Goal: Obtain resource: Download file/media

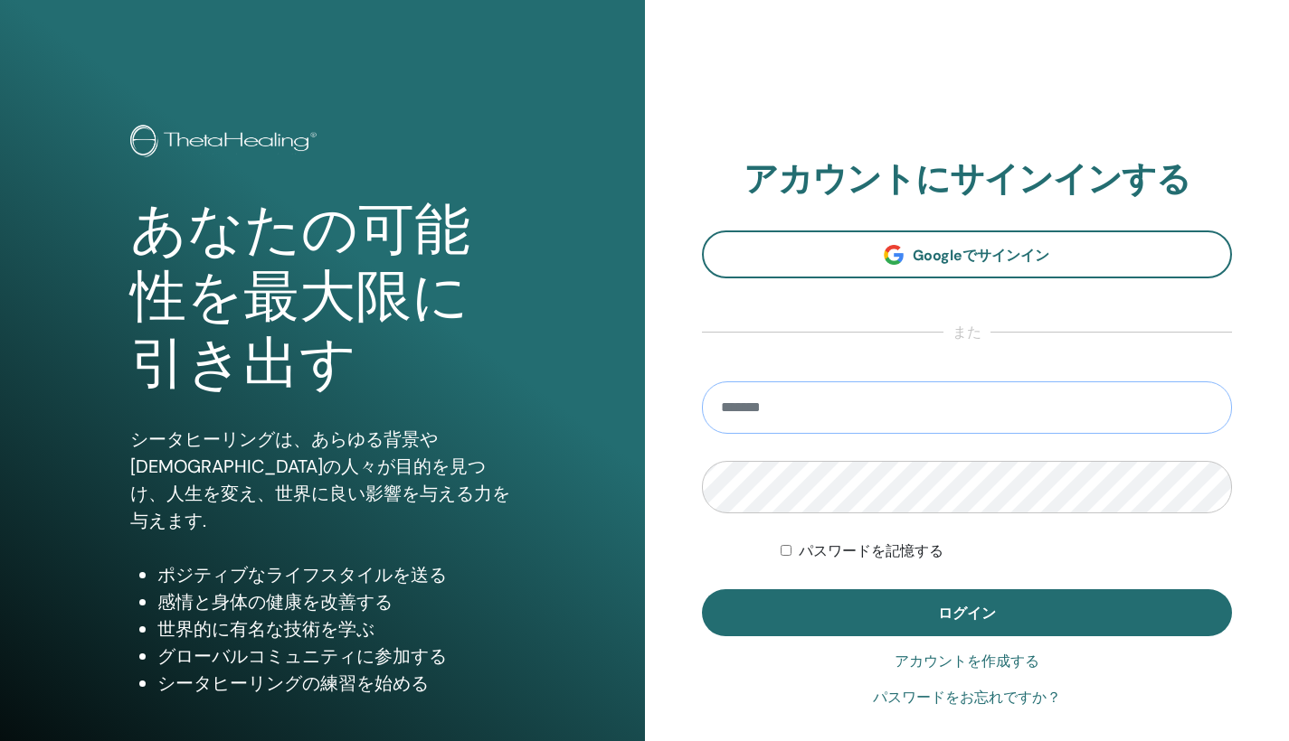
type input "**********"
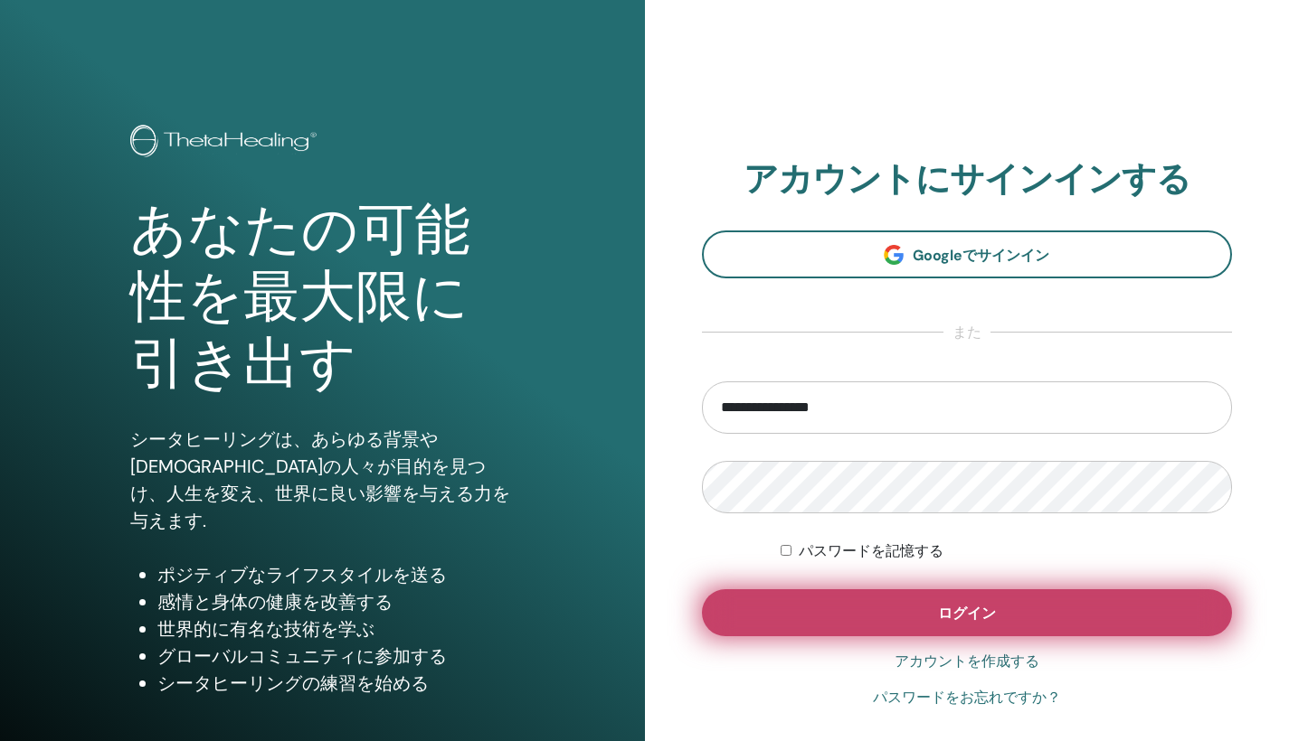
click at [914, 628] on button "ログイン" at bounding box center [967, 613] width 531 height 47
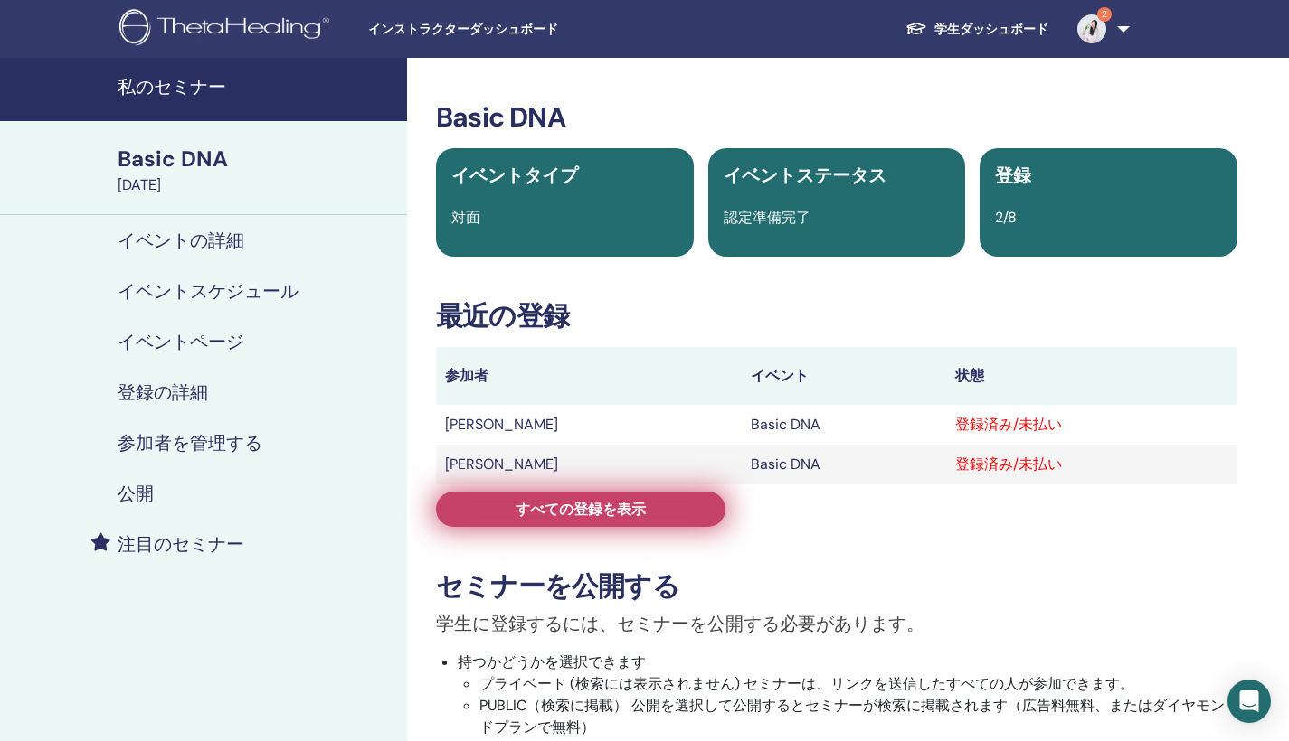
click at [691, 518] on link "すべての登録を表示" at bounding box center [580, 509] width 289 height 35
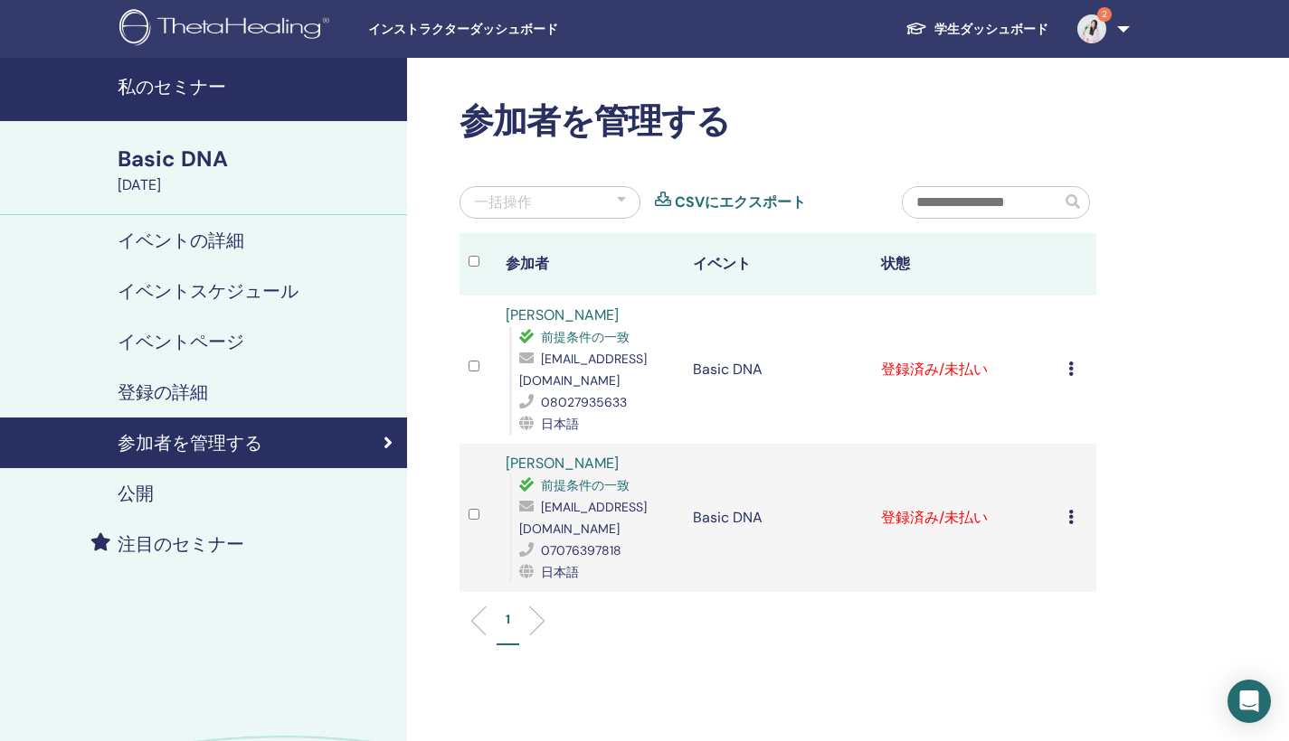
click at [1068, 362] on icon at bounding box center [1070, 369] width 5 height 14
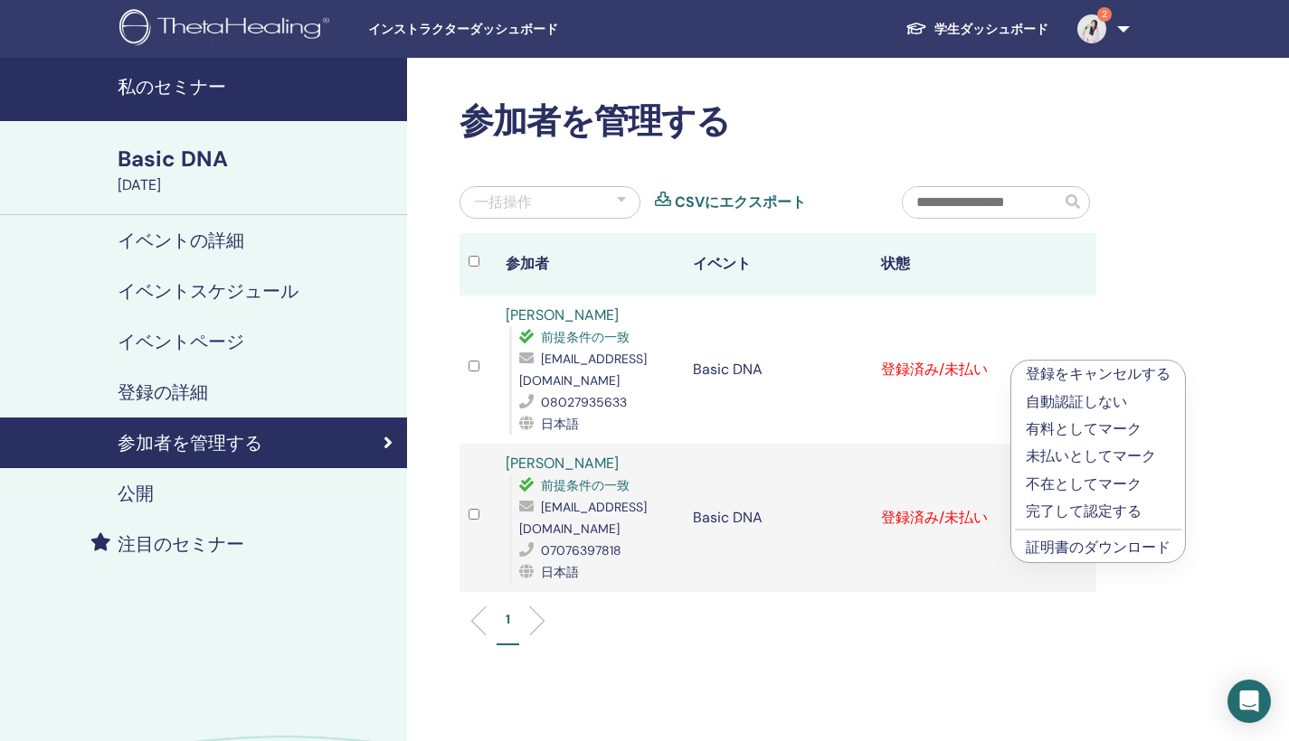
click at [1167, 321] on div "参加者を管理する 一括操作 CSVにエクスポート 参加者 イベント 状態 RIKO UENO 前提条件の一致 reo9912@icloud.com 08027…" at bounding box center [836, 487] width 859 height 859
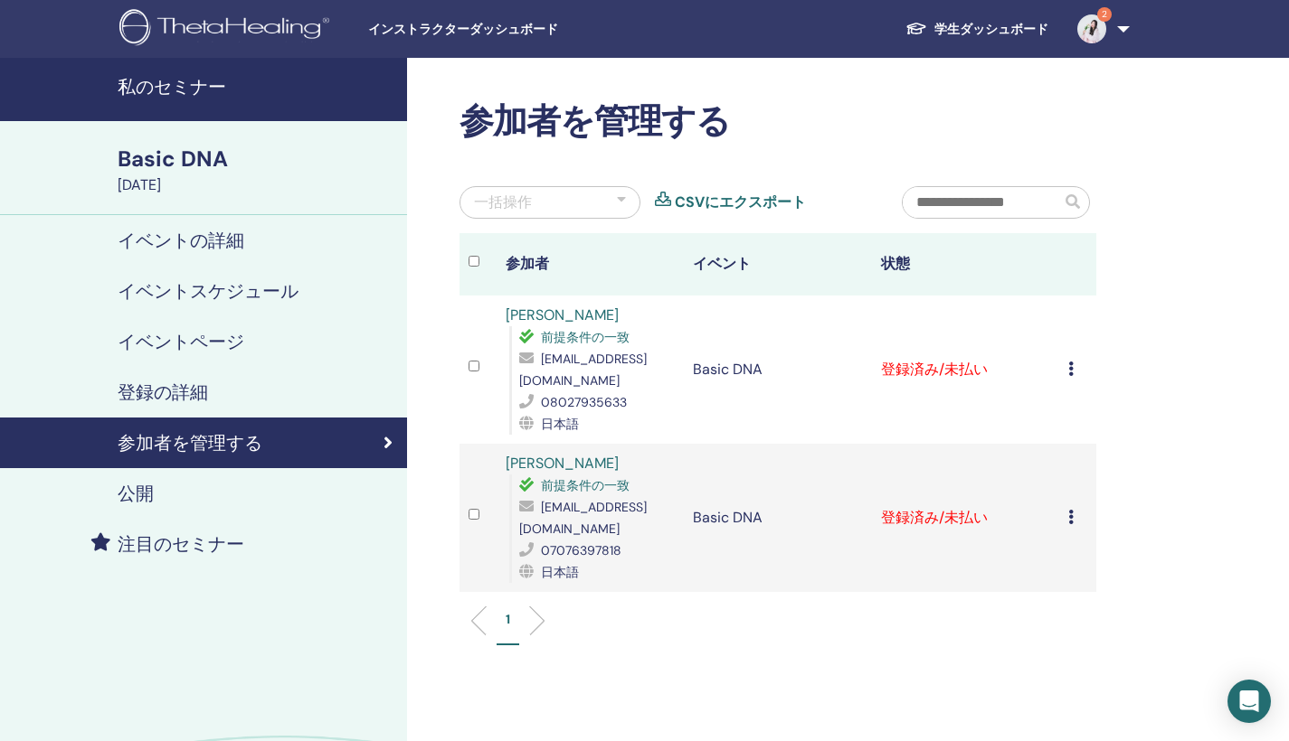
click at [211, 86] on h4 "私のセミナー" at bounding box center [257, 87] width 279 height 22
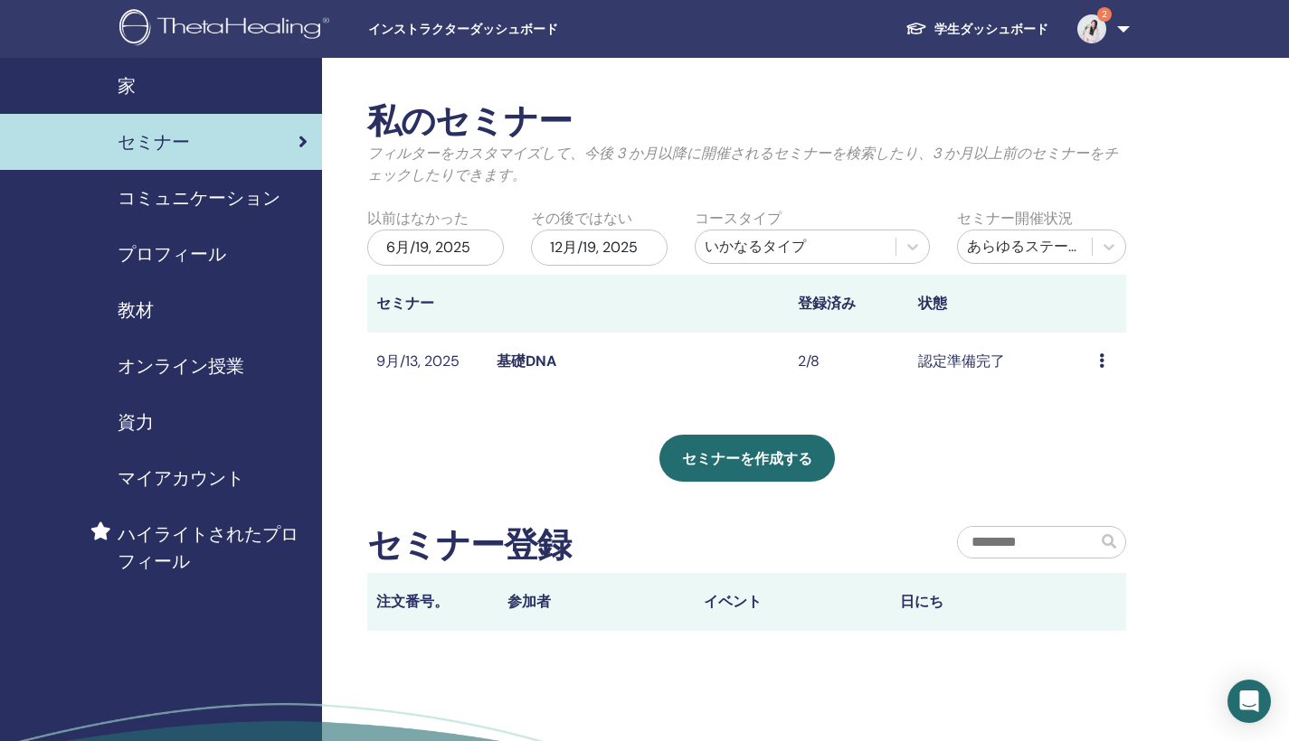
click at [395, 34] on span "インストラクターダッシュボード" at bounding box center [503, 29] width 271 height 19
click at [1094, 32] on img at bounding box center [1091, 28] width 29 height 29
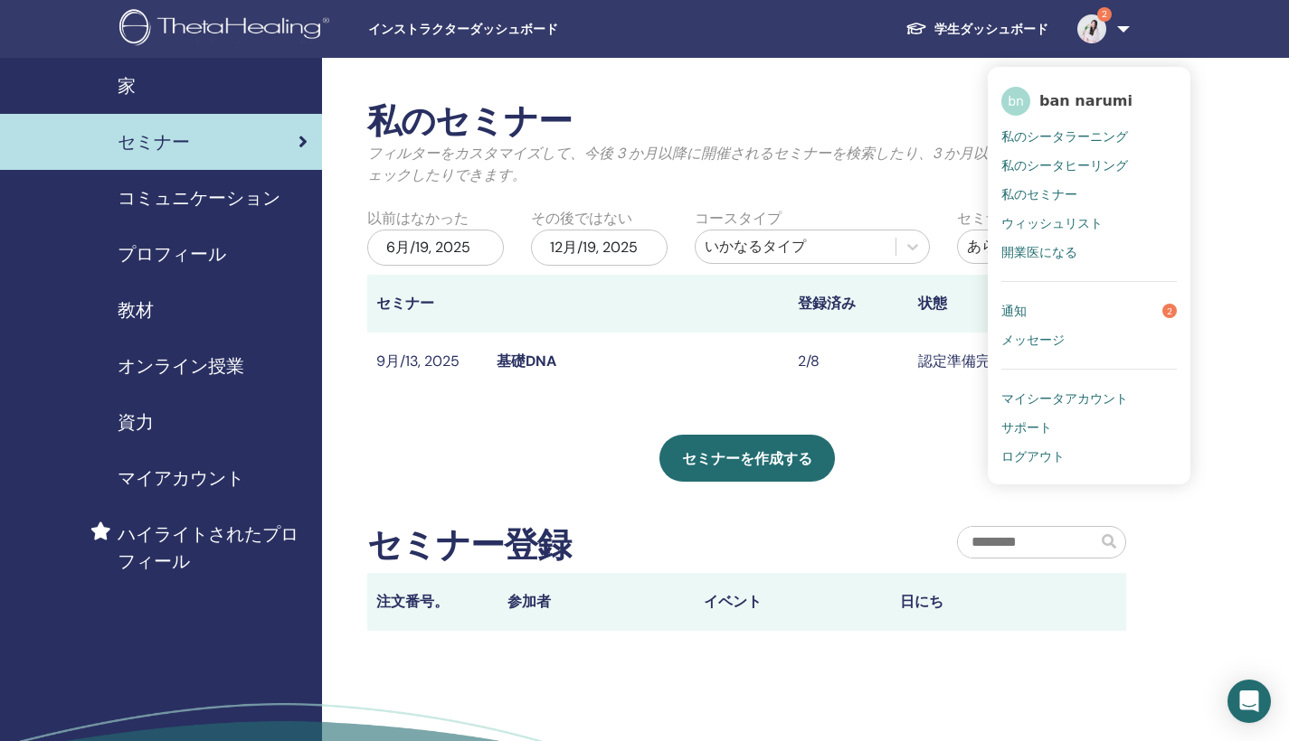
click at [1094, 129] on span "私のシータラーニング" at bounding box center [1064, 136] width 127 height 16
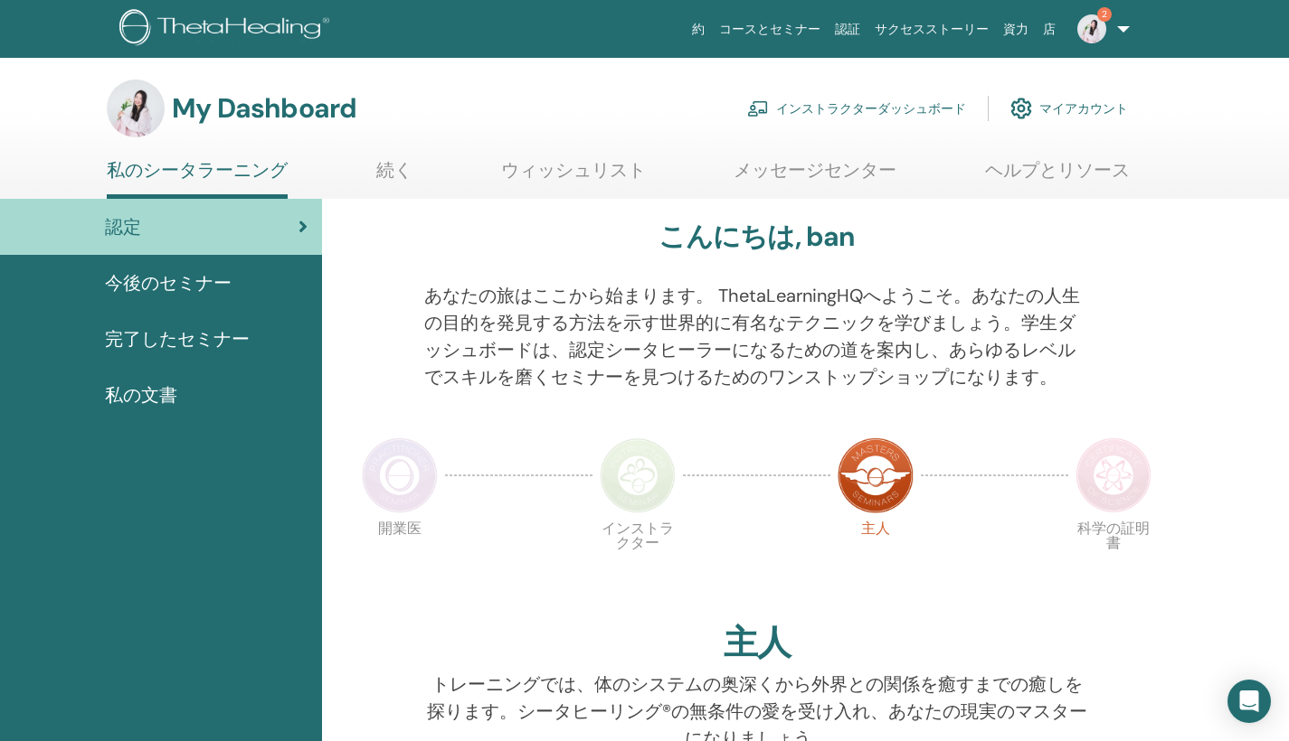
click at [904, 103] on link "インストラクターダッシュボード" at bounding box center [856, 109] width 219 height 40
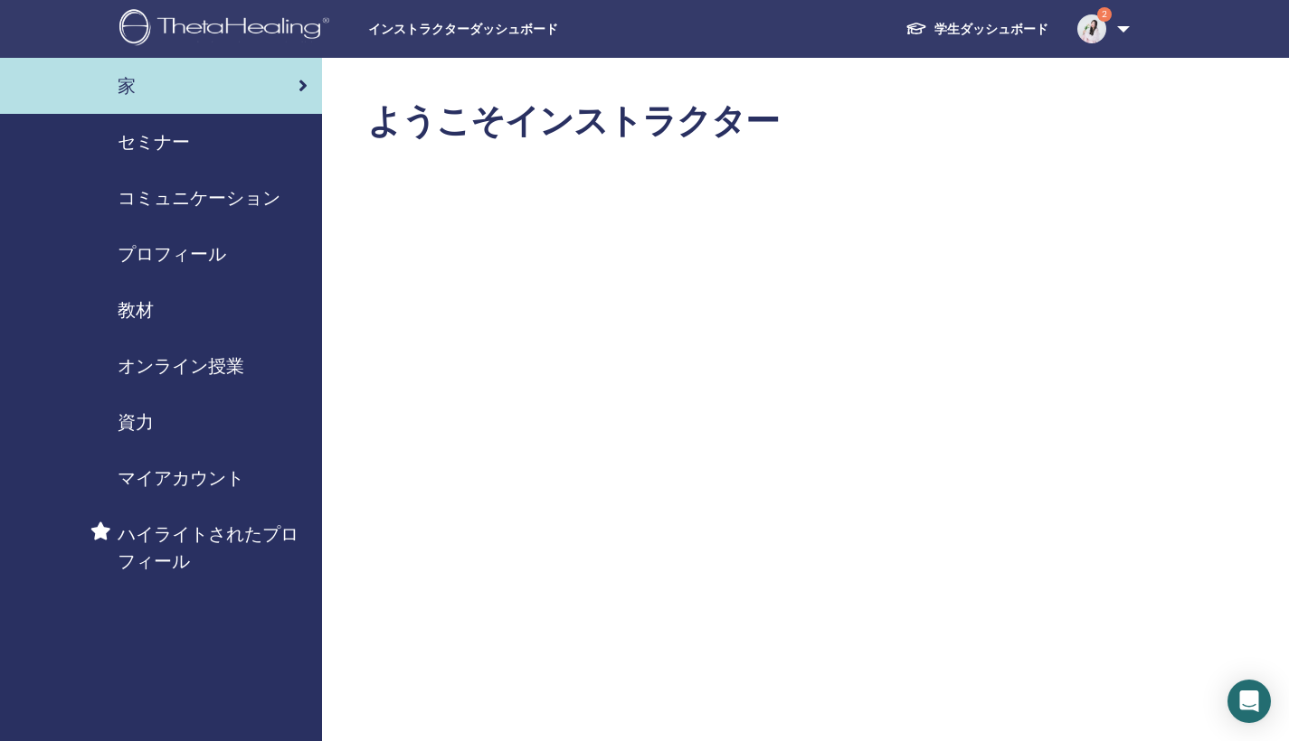
click at [150, 311] on span "教材" at bounding box center [136, 310] width 36 height 27
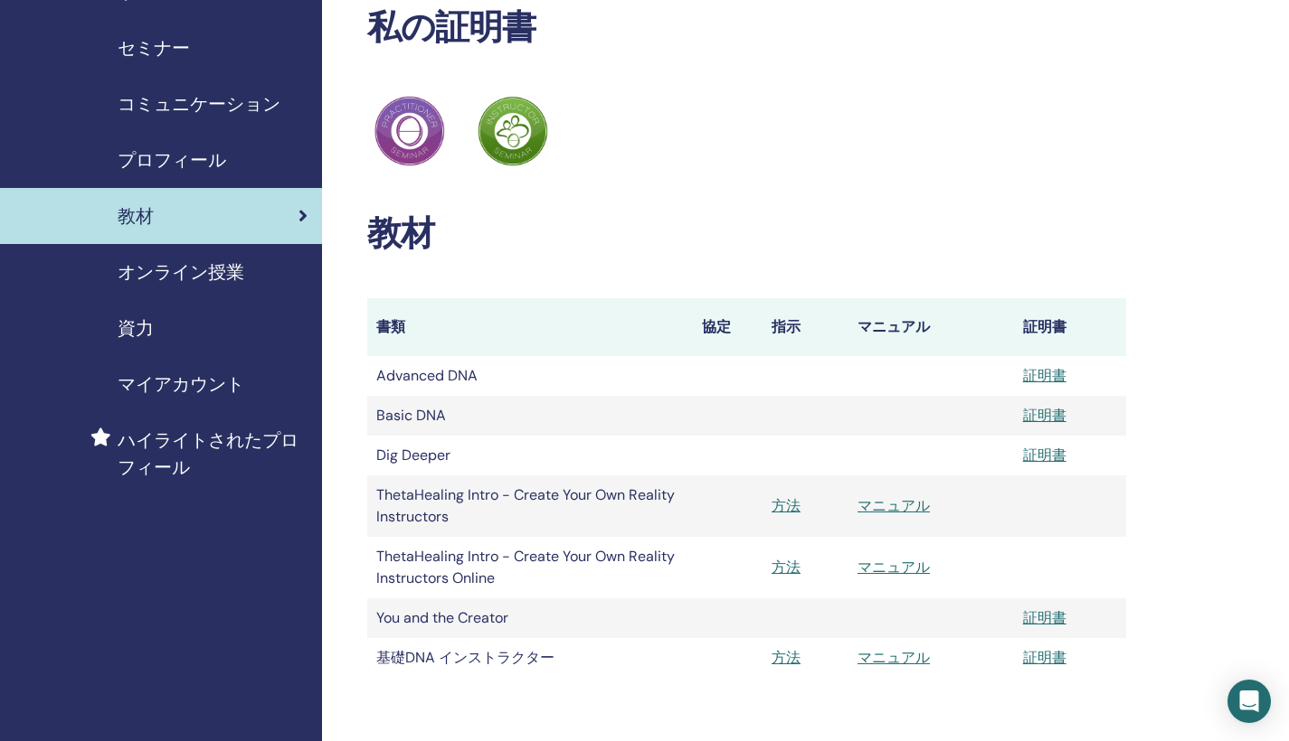
scroll to position [175, 0]
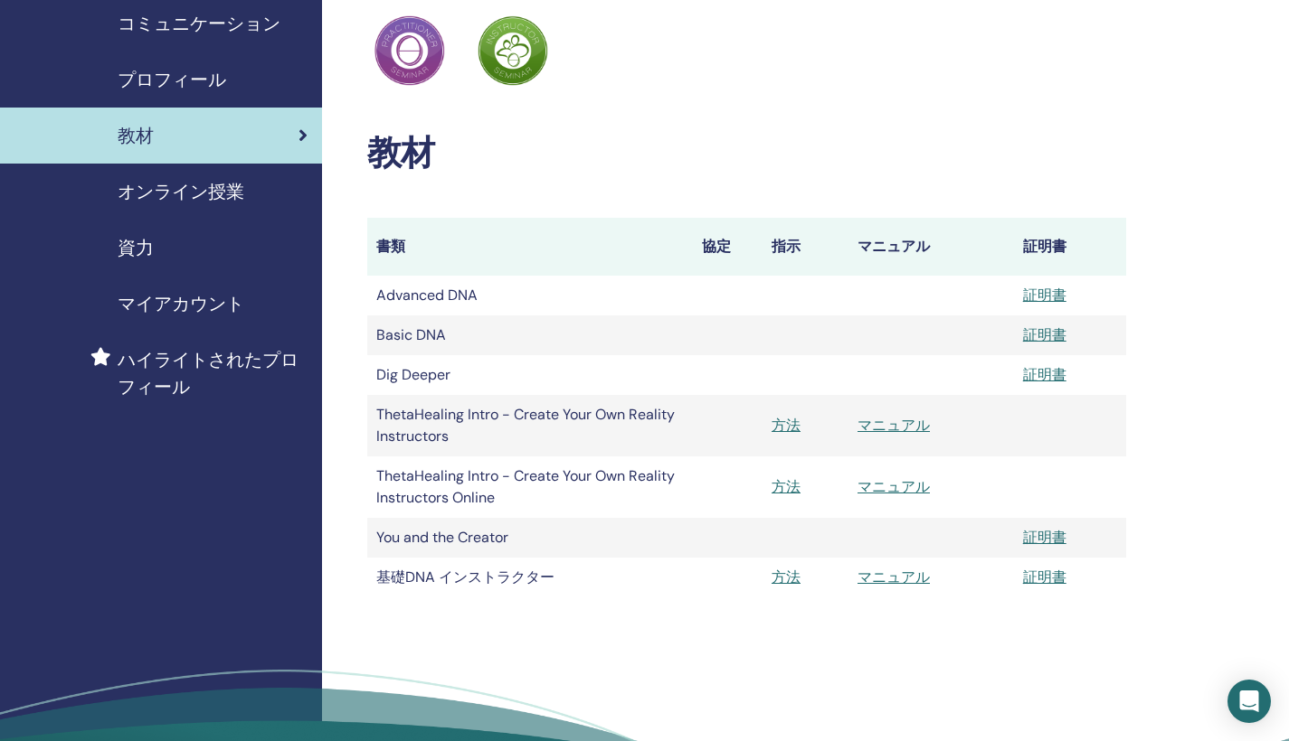
click at [871, 578] on link "マニュアル" at bounding box center [893, 577] width 72 height 19
